Goal: Transaction & Acquisition: Purchase product/service

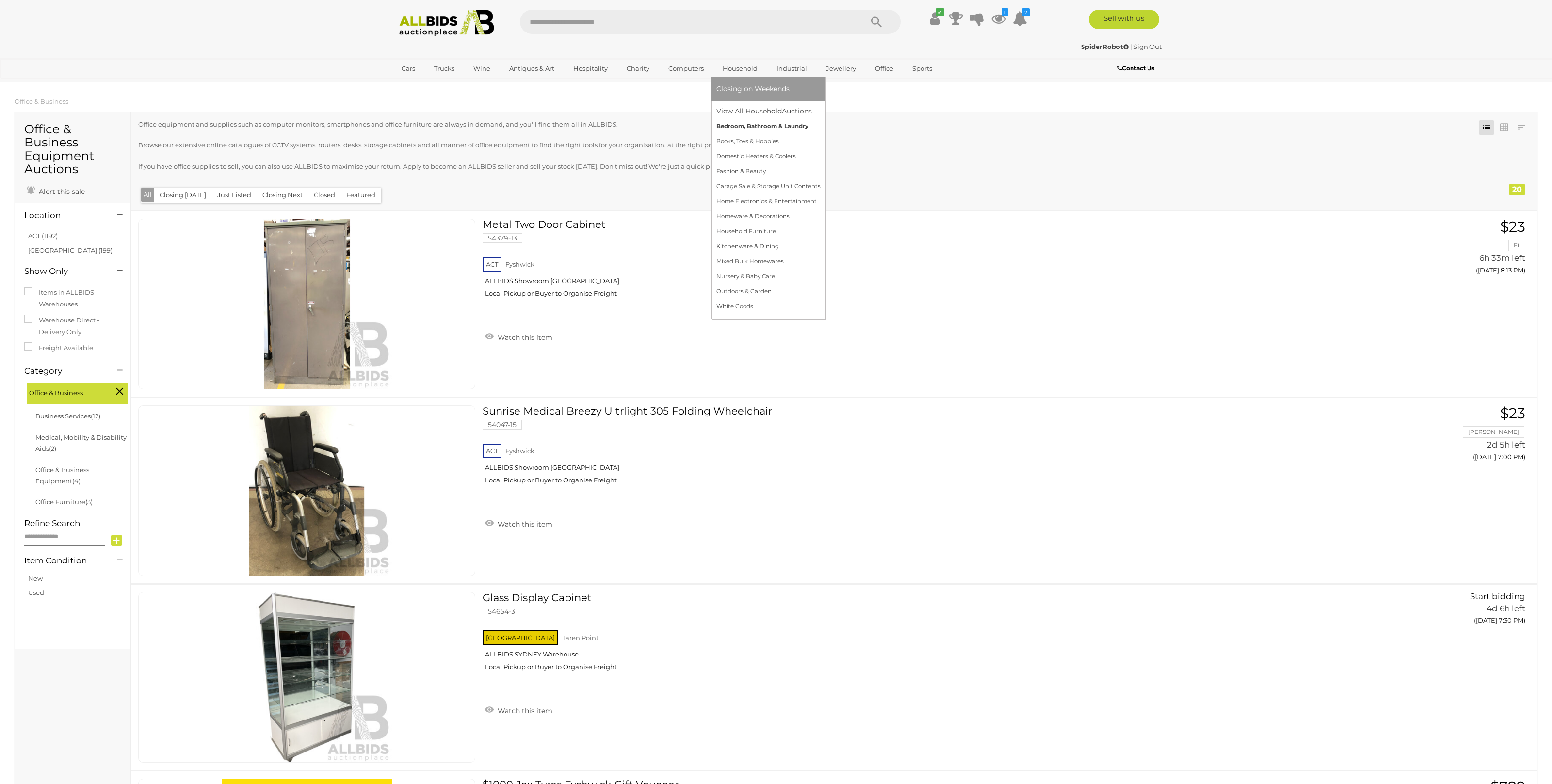
click at [763, 125] on link "Bedroom, Bathroom & Laundry" at bounding box center [768, 126] width 104 height 15
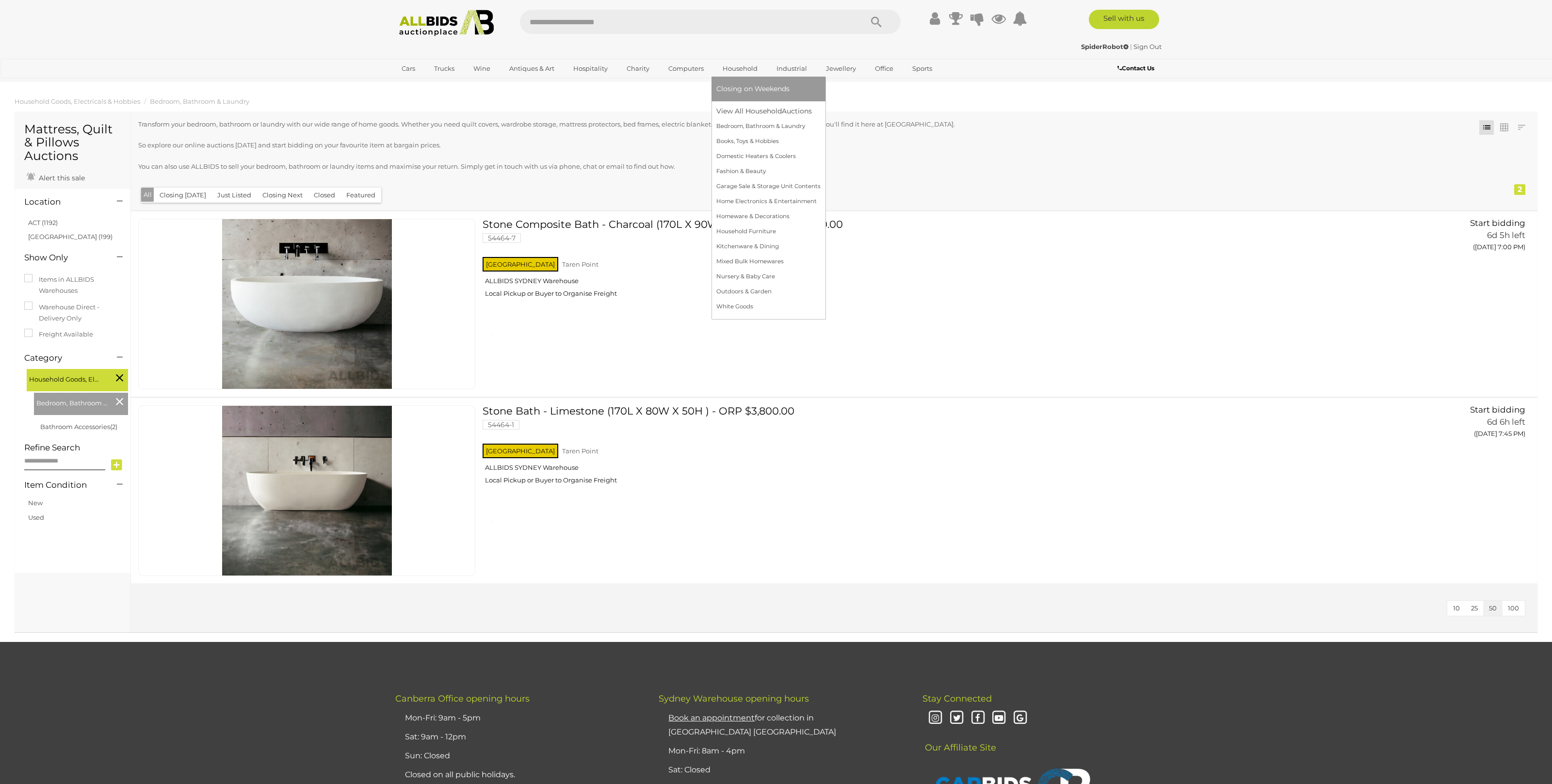
click at [733, 66] on link "Household" at bounding box center [740, 69] width 48 height 16
click at [755, 87] on span "Closing on Weekends" at bounding box center [752, 89] width 73 height 9
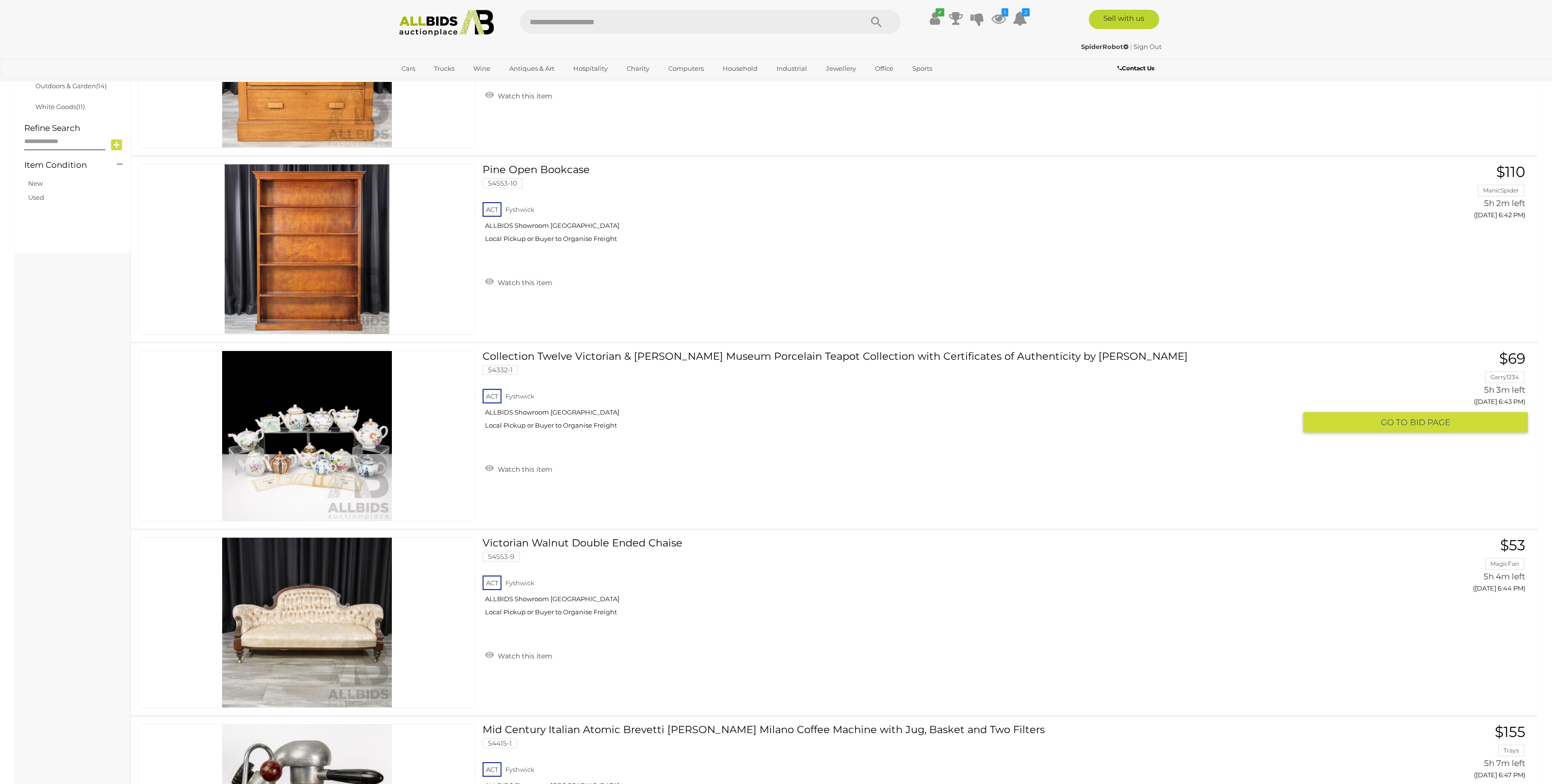
scroll to position [595, 0]
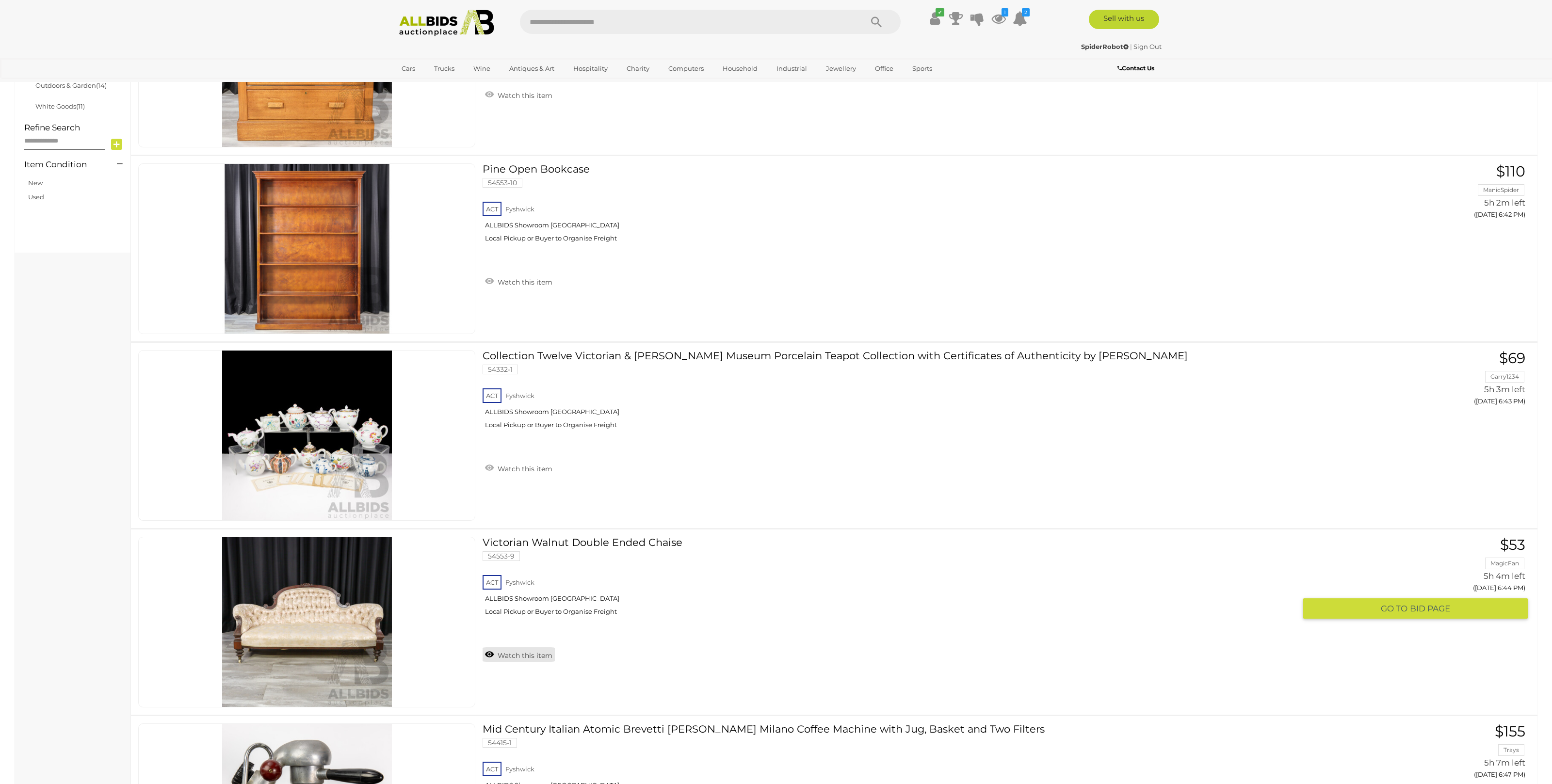
click at [492, 655] on link "Watch this item" at bounding box center [519, 655] width 72 height 15
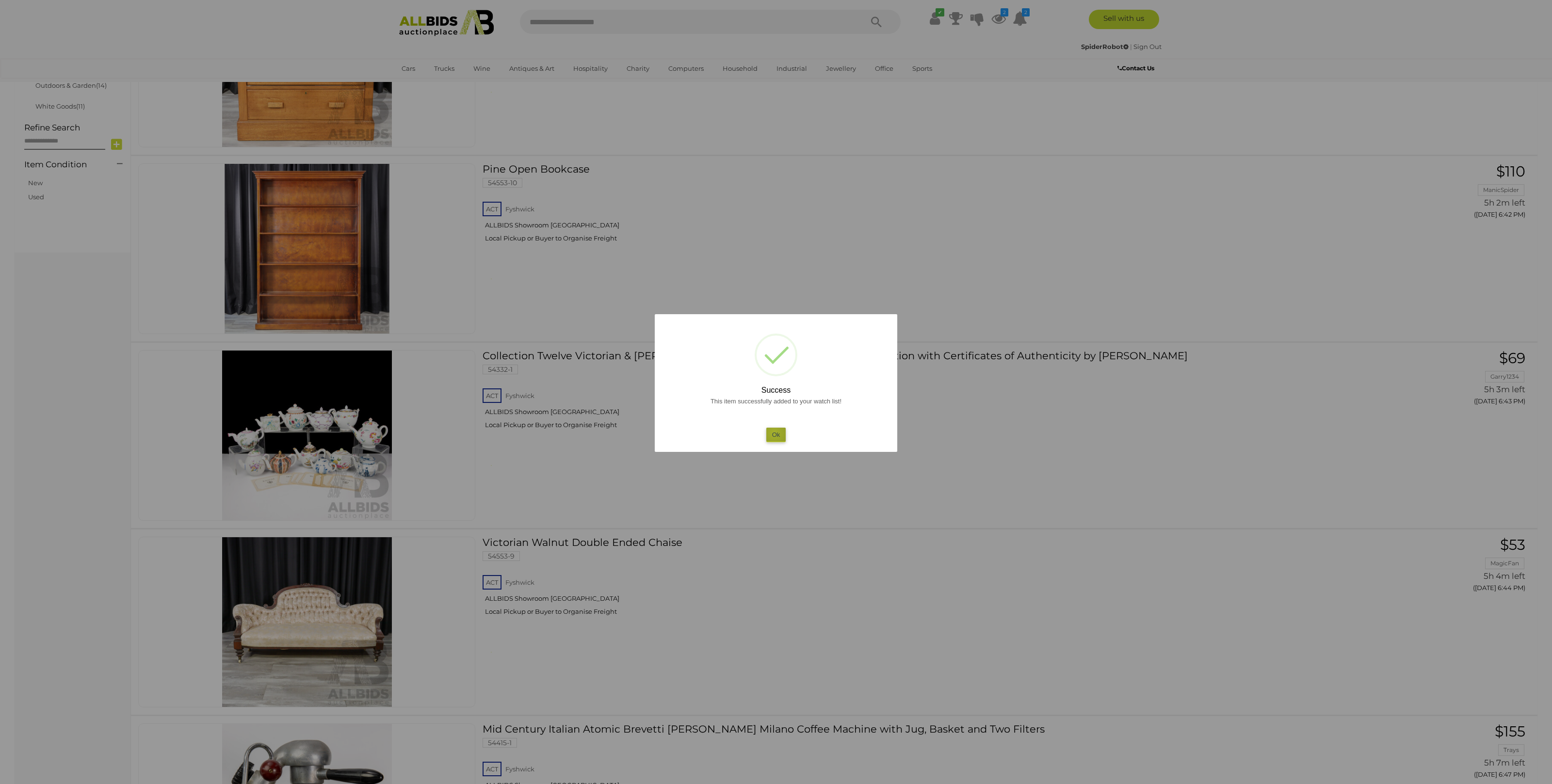
click at [774, 432] on button "Ok" at bounding box center [776, 435] width 20 height 14
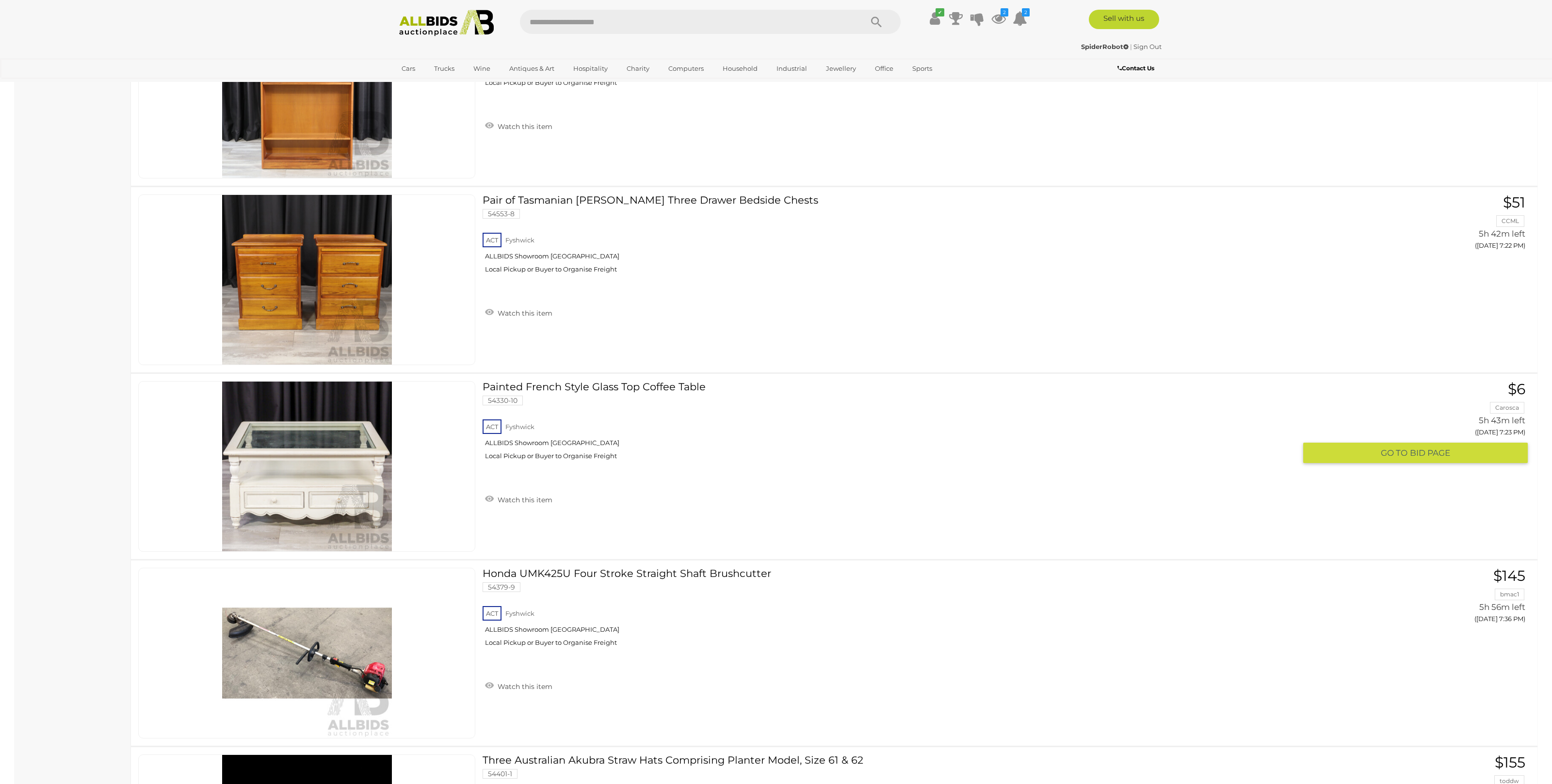
scroll to position [3933, 0]
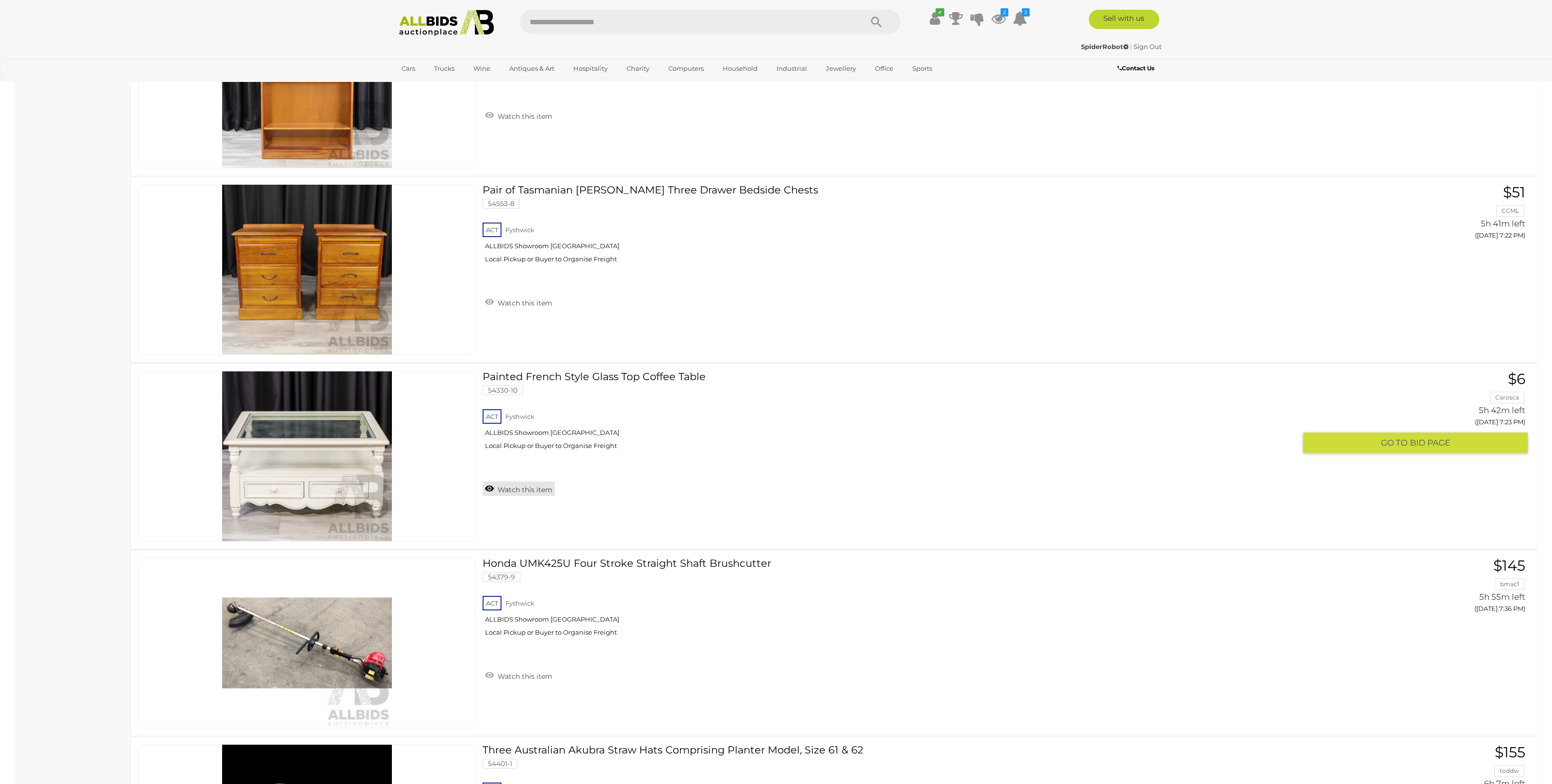
click at [486, 488] on link "Watch this item" at bounding box center [519, 489] width 72 height 15
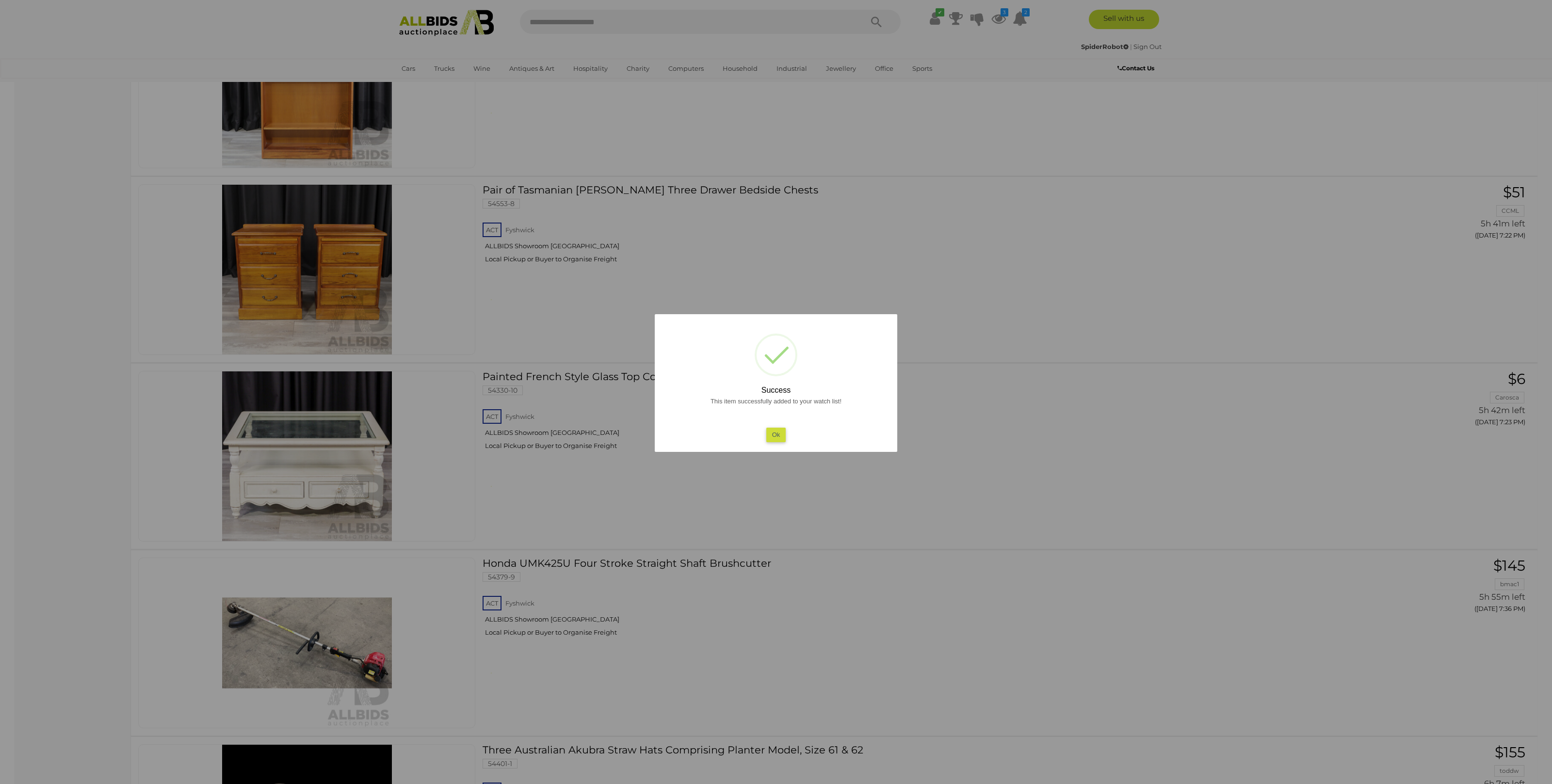
click at [777, 429] on button "Ok" at bounding box center [776, 435] width 20 height 14
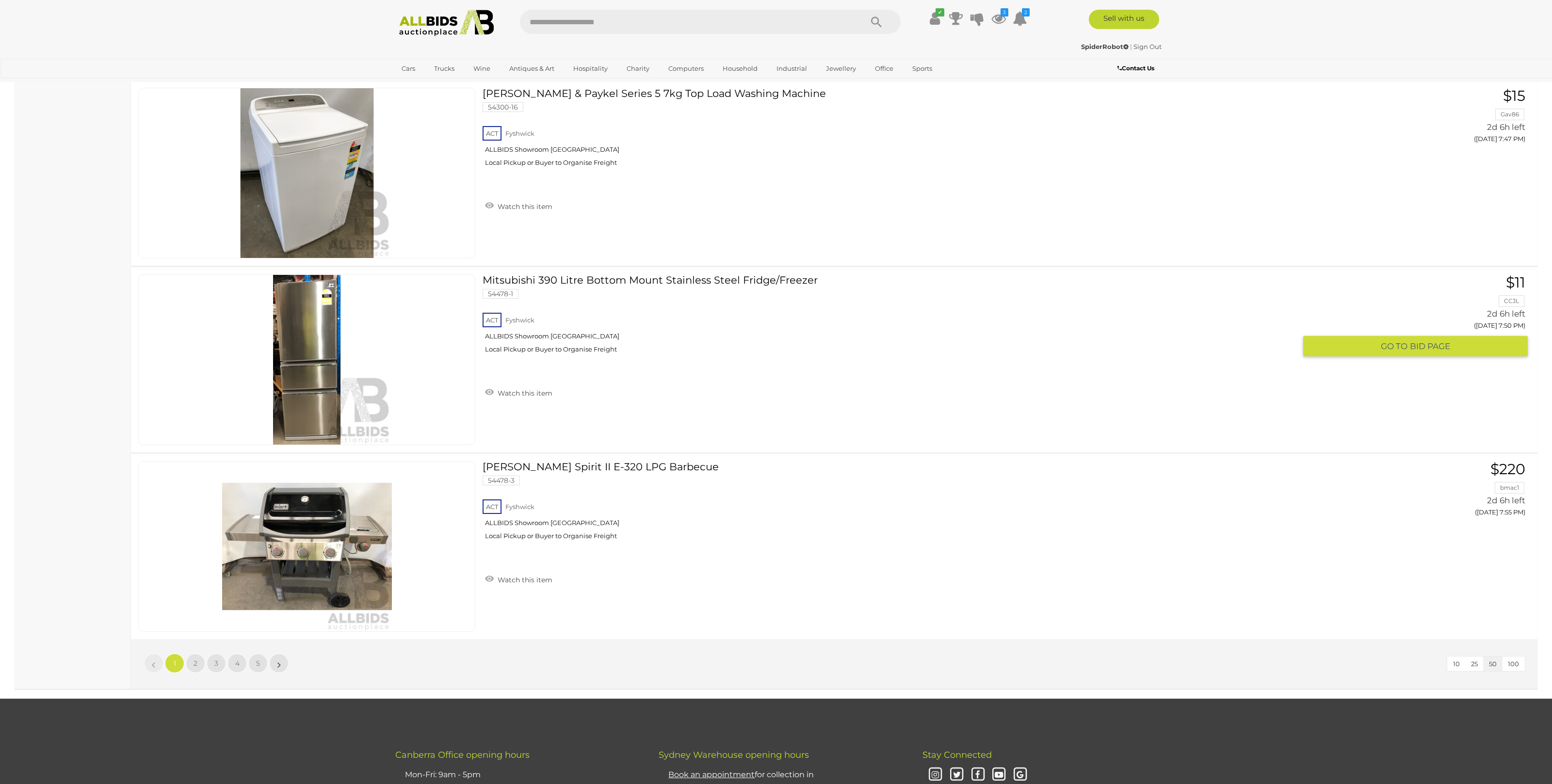
scroll to position [8954, 0]
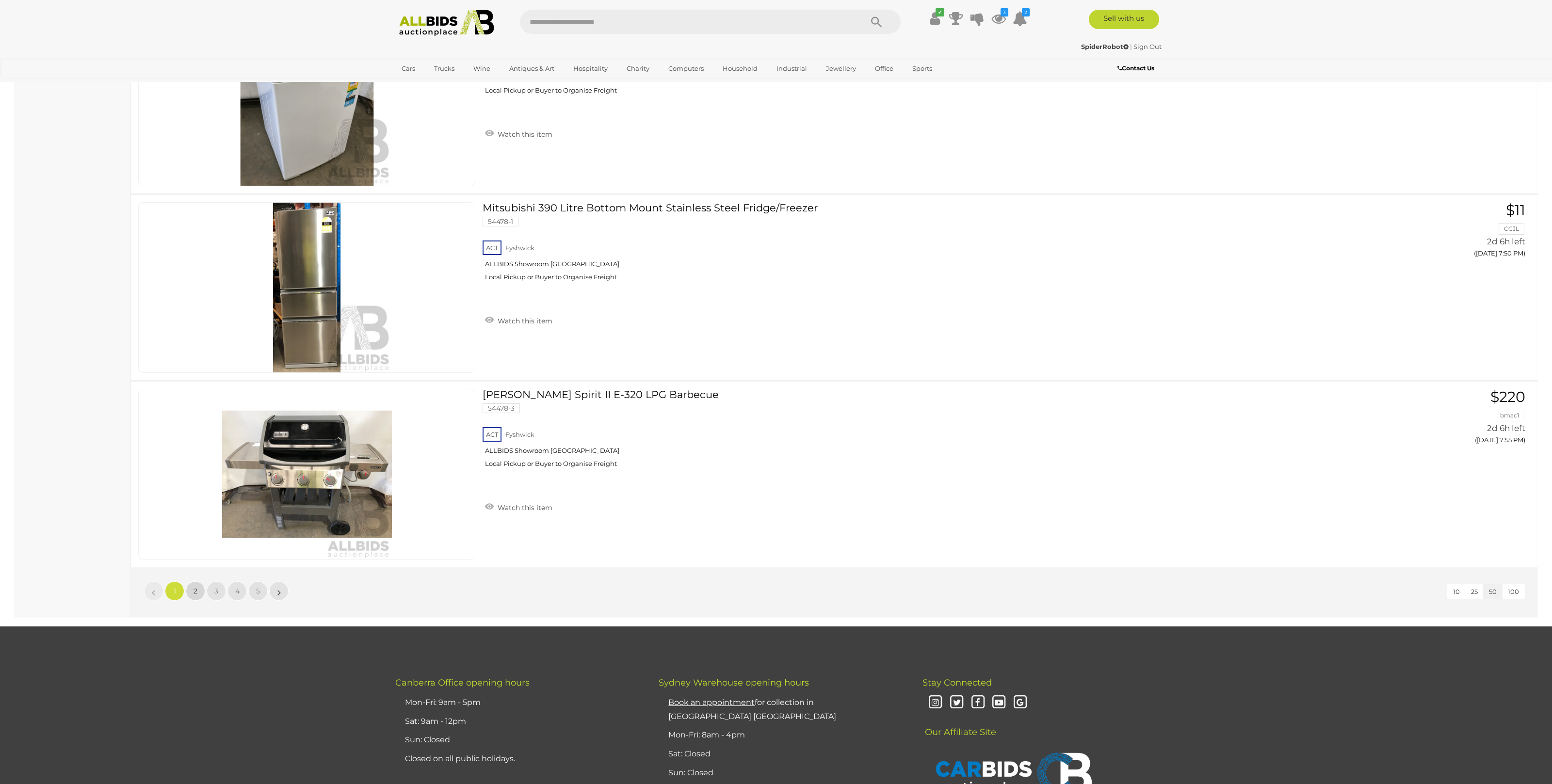
click at [194, 595] on link "2" at bounding box center [196, 591] width 20 height 20
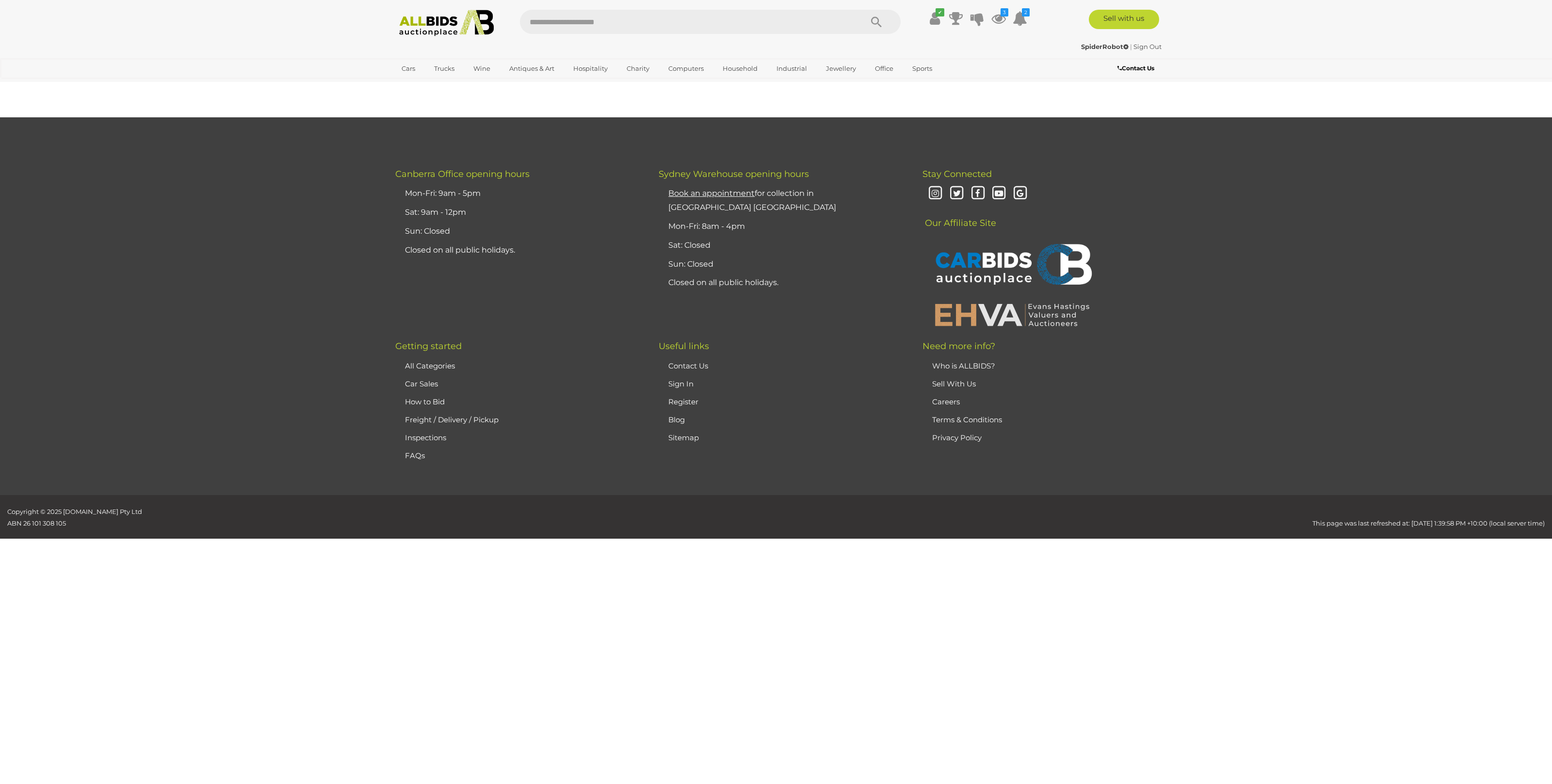
scroll to position [92, 0]
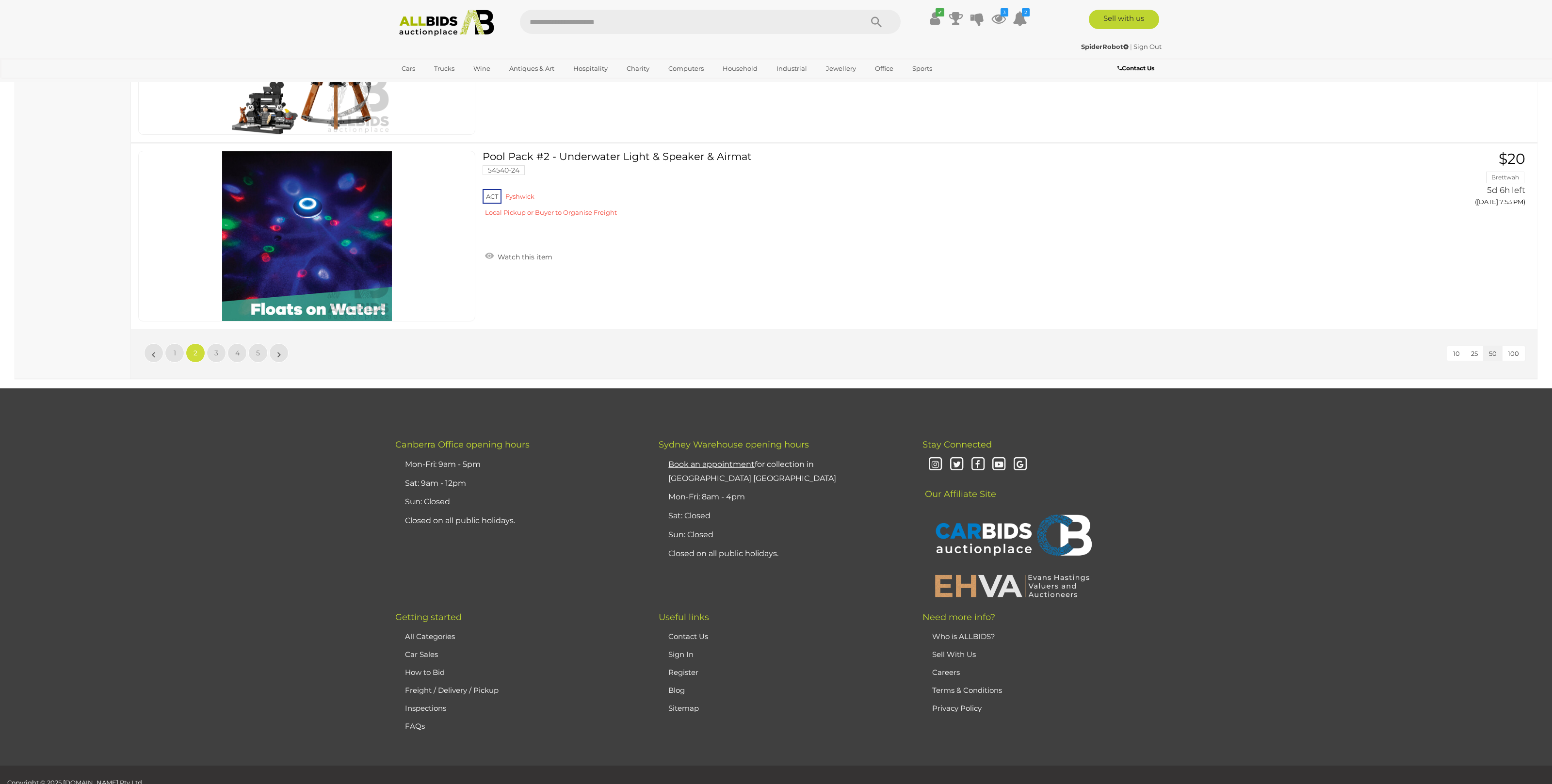
scroll to position [9242, 0]
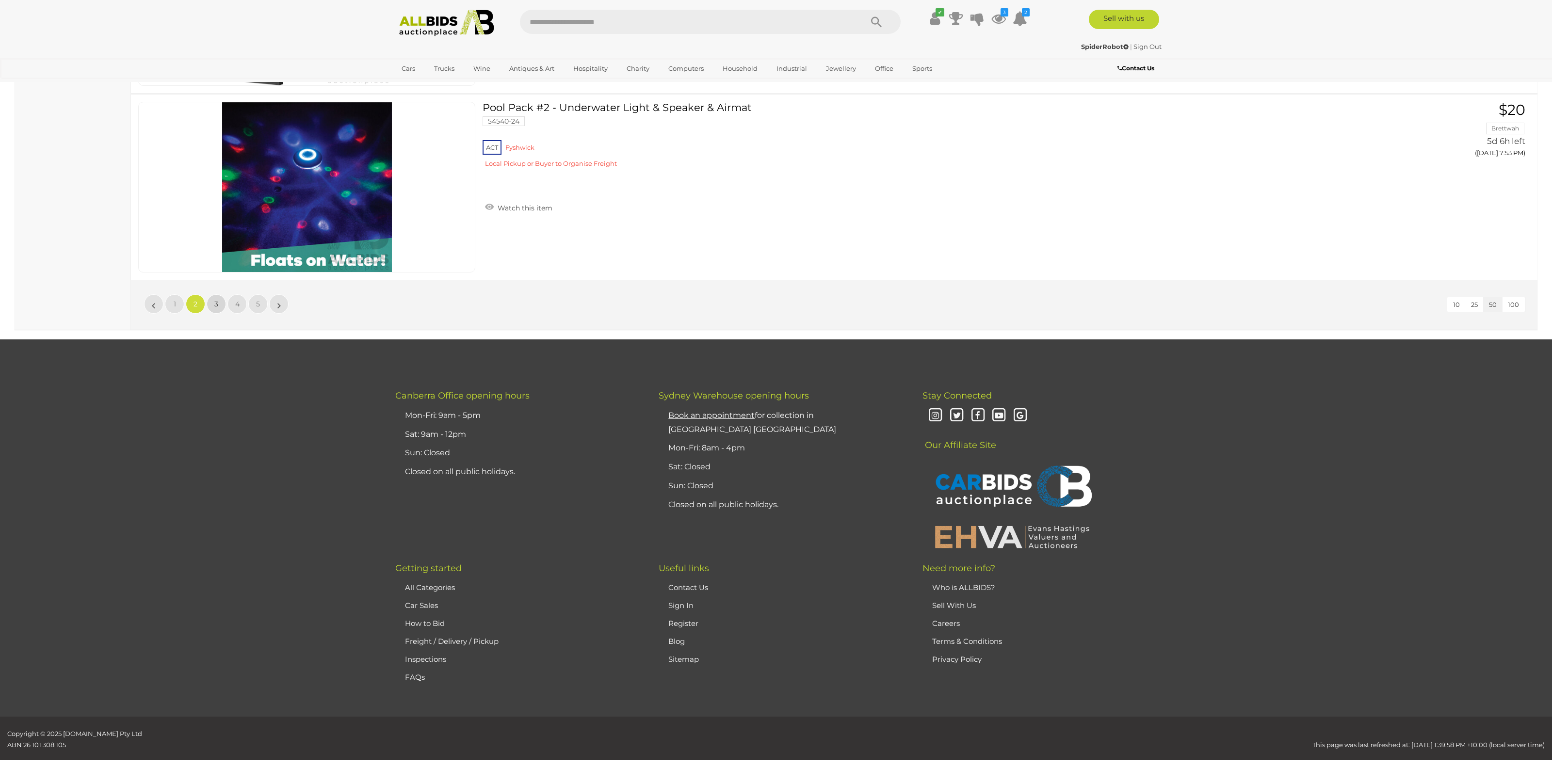
click at [212, 302] on link "3" at bounding box center [216, 304] width 20 height 20
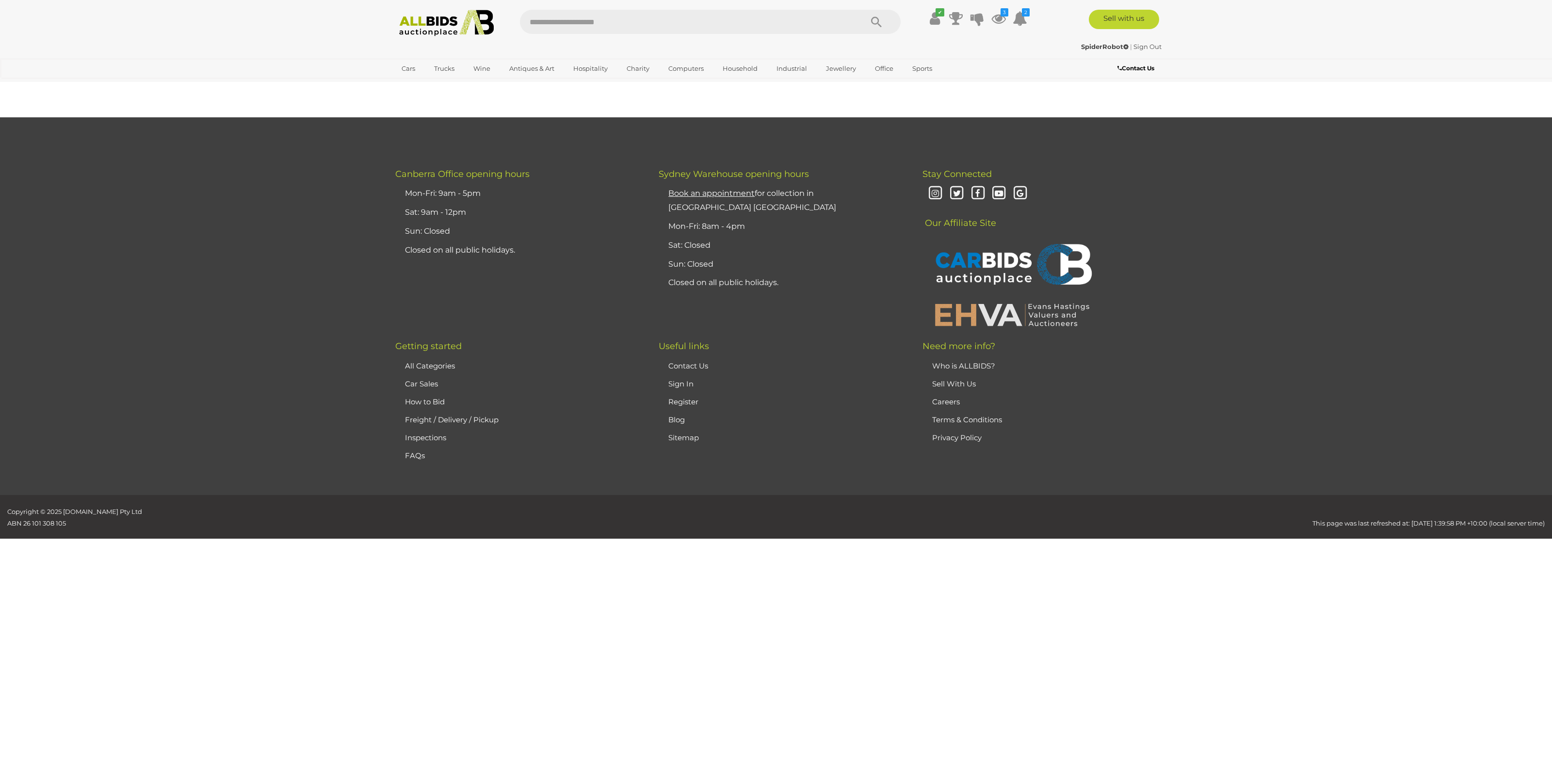
scroll to position [92, 0]
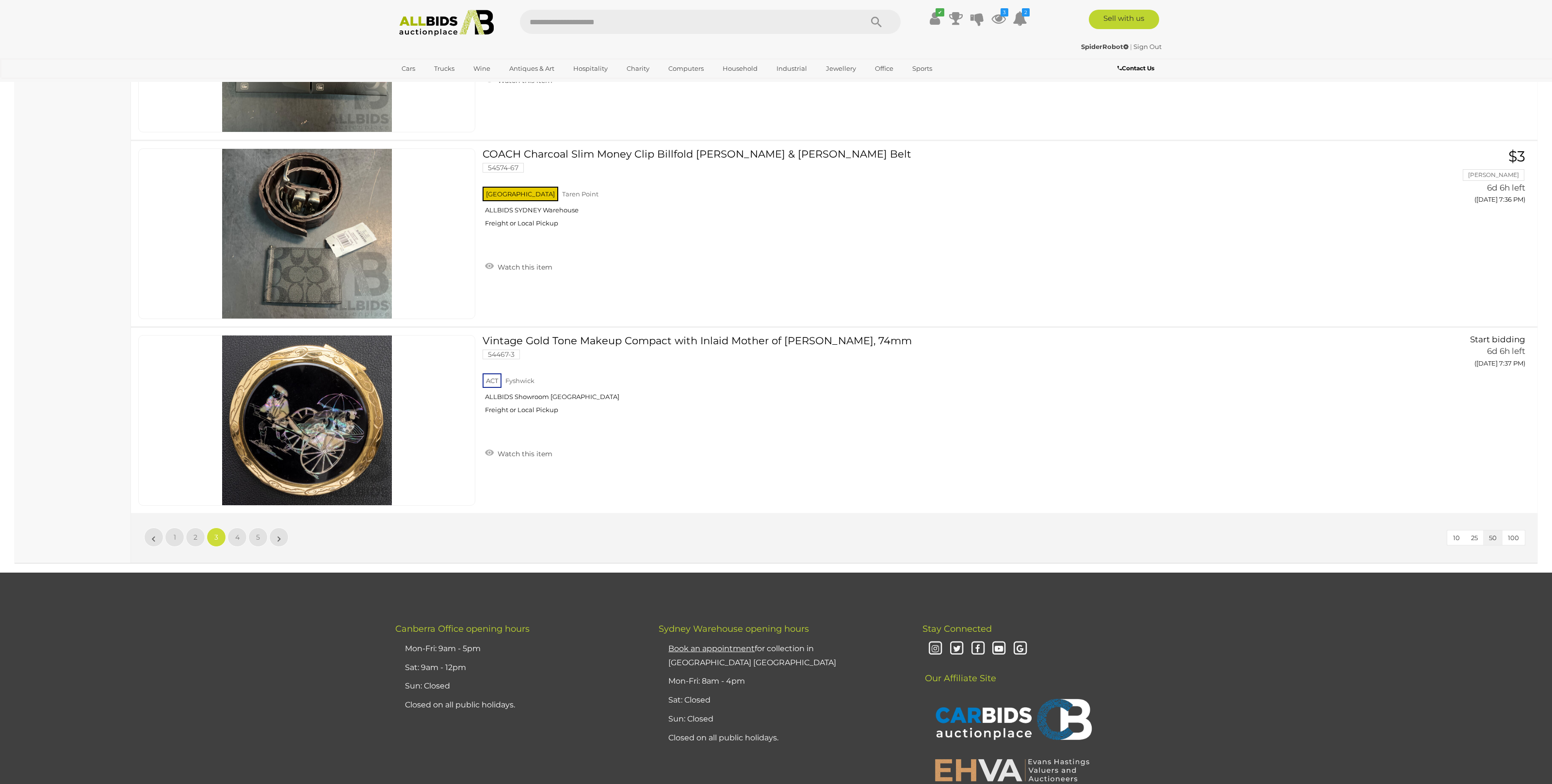
scroll to position [9083, 0]
